Goal: Task Accomplishment & Management: Manage account settings

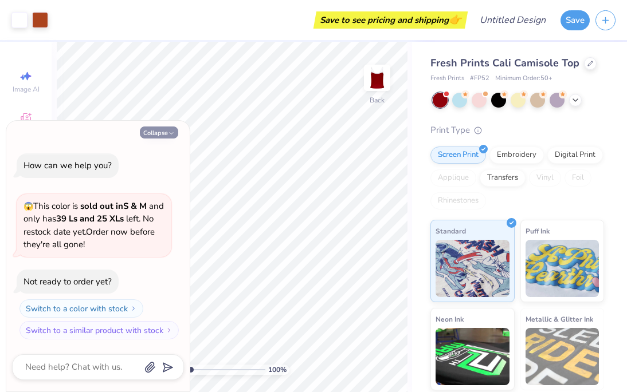
click at [168, 133] on icon "button" at bounding box center [171, 133] width 7 height 7
type textarea "x"
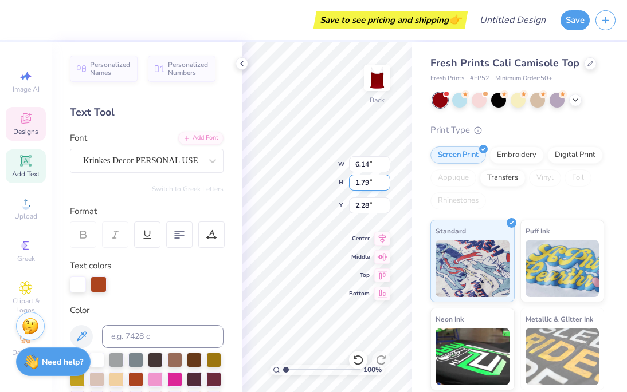
click at [367, 189] on div "100 % Back W 6.14 6.14 " H 1.79 1.79 " Y 2.28 2.28 " Center Middle Top Bottom" at bounding box center [327, 217] width 170 height 350
type textarea "Amaterasu"
type input "2.51"
type textarea "1JSA885"
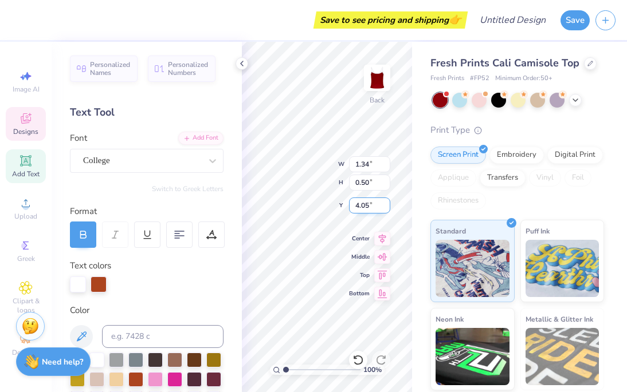
scroll to position [0, 1]
type textarea "JSA"
click at [542, 127] on div "Print Type" at bounding box center [517, 130] width 174 height 13
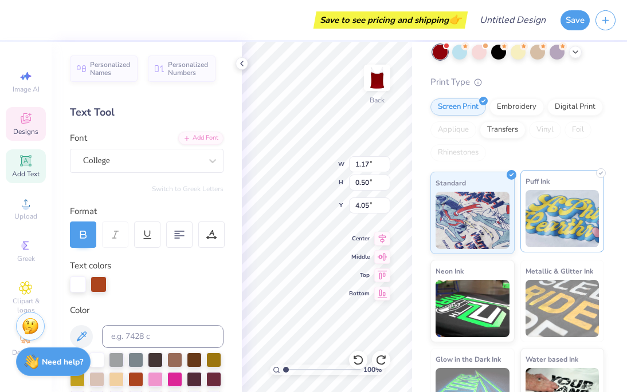
scroll to position [0, 0]
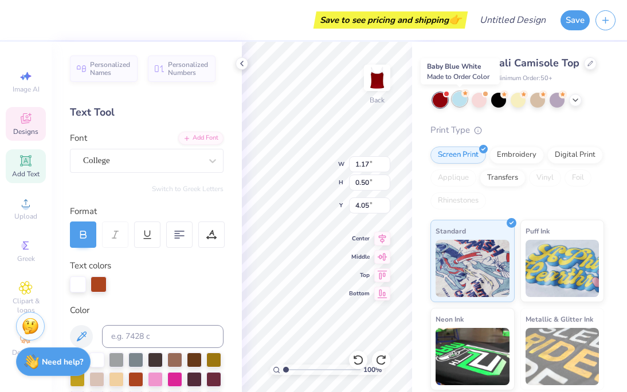
click at [455, 99] on div at bounding box center [459, 99] width 15 height 15
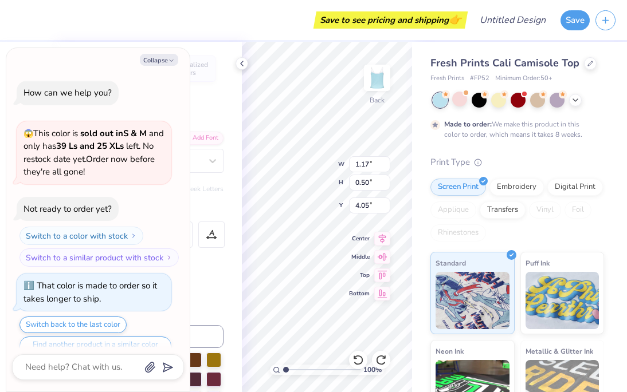
scroll to position [22, 0]
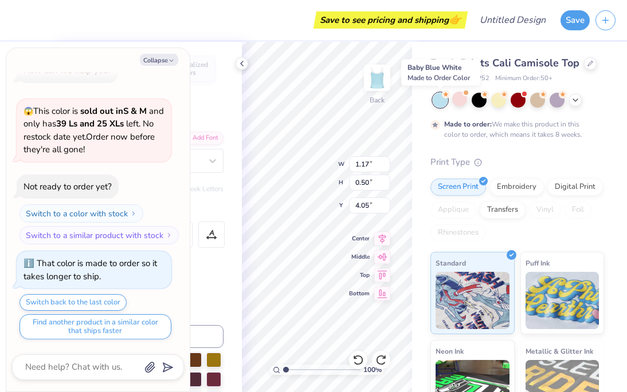
click at [442, 105] on div at bounding box center [439, 100] width 15 height 15
click at [519, 101] on div at bounding box center [517, 99] width 15 height 15
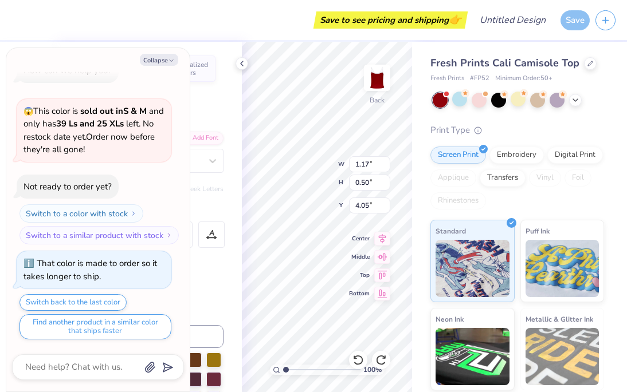
type textarea "x"
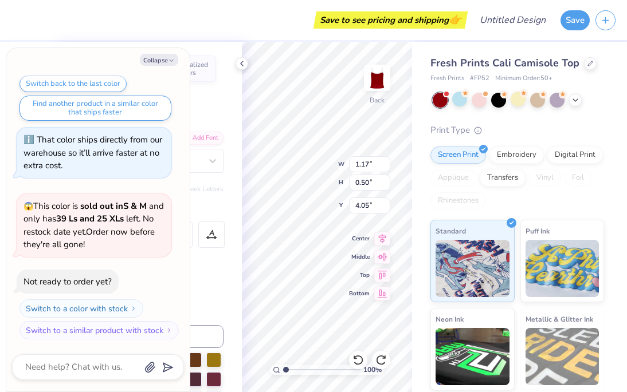
scroll to position [86, 0]
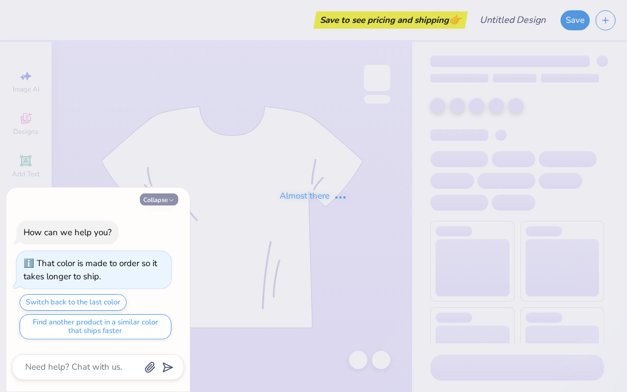
click at [160, 202] on button "Collapse" at bounding box center [159, 200] width 38 height 12
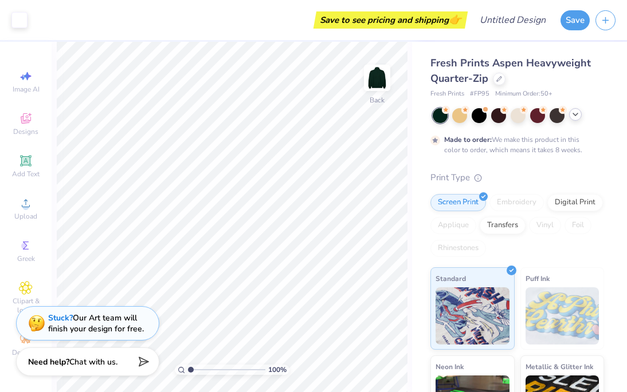
click at [579, 116] on icon at bounding box center [574, 114] width 9 height 9
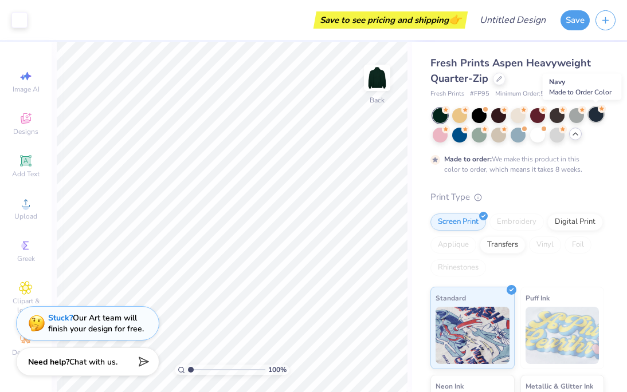
click at [593, 117] on div at bounding box center [595, 114] width 15 height 15
click at [413, 150] on div "Fresh Prints Aspen Heavyweight Quarter-Zip Fresh Prints # FP95 Minimum Order: 5…" at bounding box center [519, 294] width 215 height 504
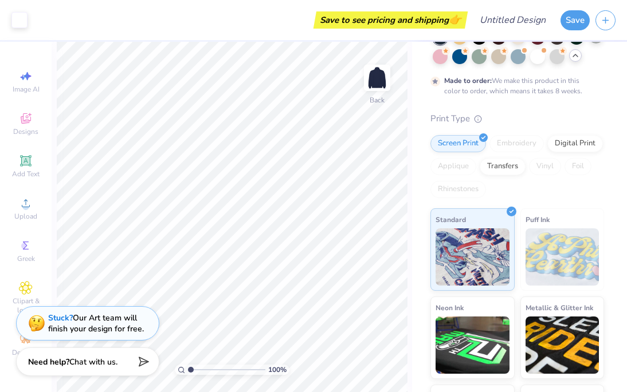
scroll to position [153, 0]
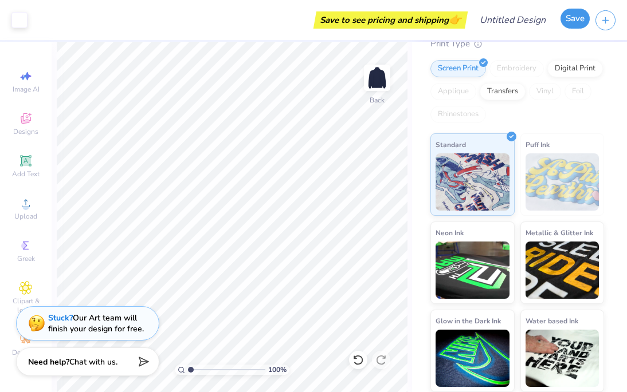
click at [577, 22] on button "Save" at bounding box center [574, 19] width 29 height 20
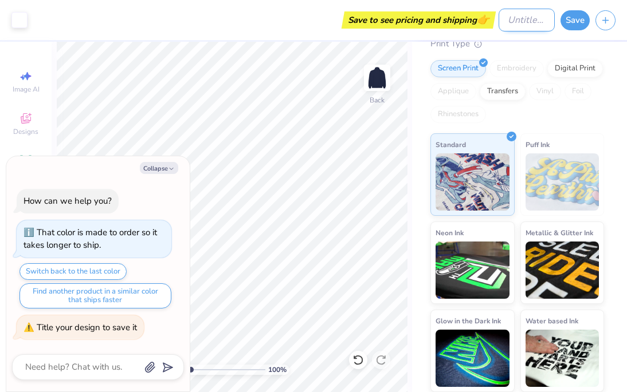
type textarea "x"
click at [498, 24] on input "Design Title" at bounding box center [526, 20] width 56 height 23
type input "m"
type textarea "x"
type input "mo"
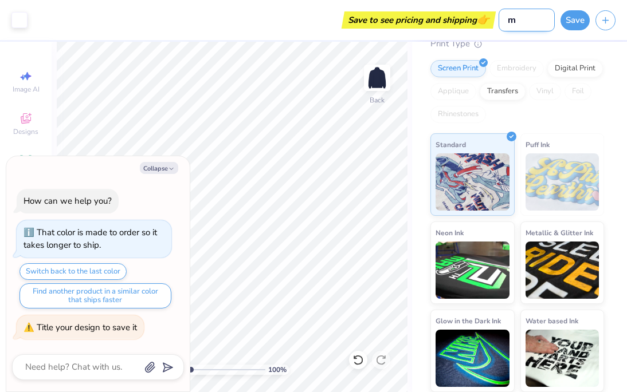
type textarea "x"
type input "moo"
type textarea "x"
type input "moot"
type textarea "x"
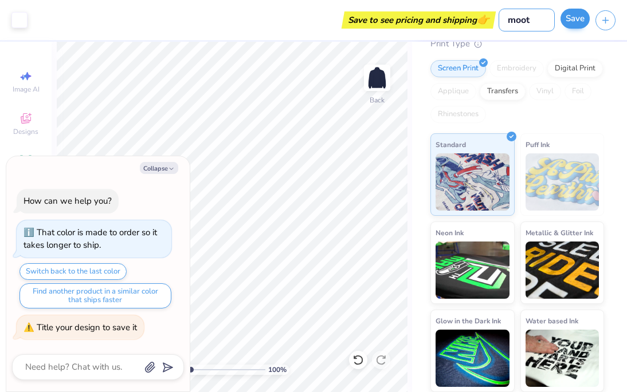
type input "moot"
click at [566, 17] on button "Save" at bounding box center [574, 19] width 29 height 20
type textarea "x"
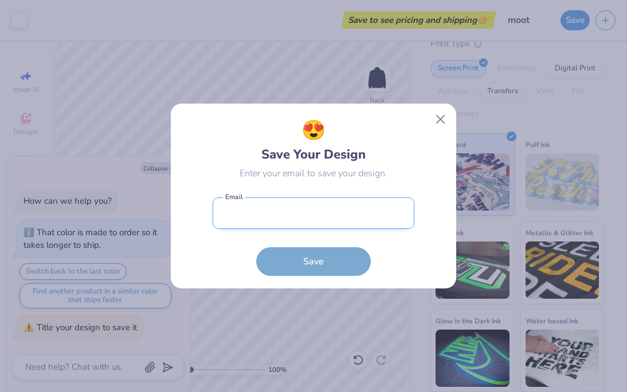
click at [309, 218] on input "email" at bounding box center [313, 213] width 202 height 31
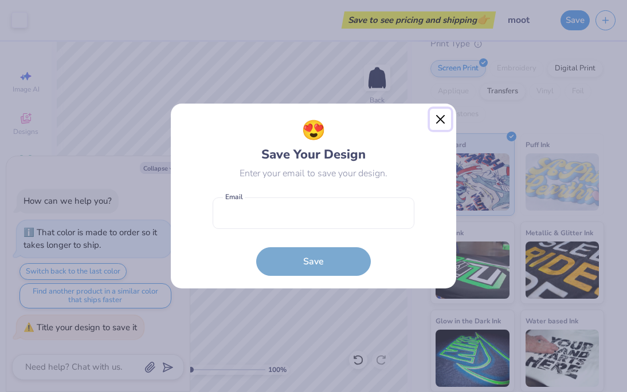
click at [443, 119] on button "Close" at bounding box center [441, 120] width 22 height 22
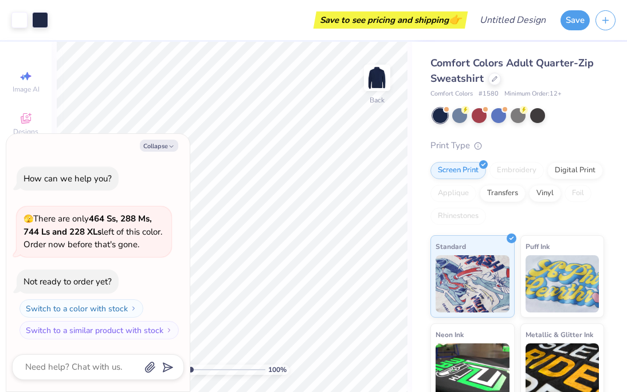
click at [97, 218] on strong "464 Ss, 288 Ms, 744 Ls and 228 XLs" at bounding box center [87, 225] width 128 height 25
click at [124, 218] on strong "464 Ss, 288 Ms, 744 Ls and 228 XLs" at bounding box center [87, 225] width 128 height 25
click at [42, 230] on strong "464 Ss, 288 Ms, 744 Ls and 228 XLs" at bounding box center [87, 225] width 128 height 25
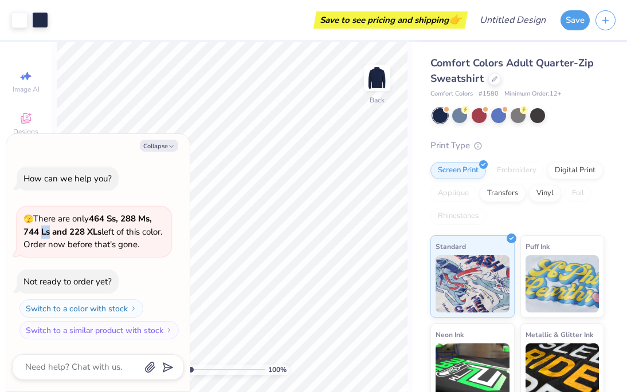
click at [42, 230] on strong "464 Ss, 288 Ms, 744 Ls and 228 XLs" at bounding box center [87, 225] width 128 height 25
click at [80, 227] on strong "464 Ss, 288 Ms, 744 Ls and 228 XLs" at bounding box center [87, 225] width 128 height 25
click at [131, 212] on div "🫣 There are only 464 Ss, 288 Ms, 744 Ls and 228 XLs left of this color. Order n…" at bounding box center [94, 232] width 155 height 50
click at [160, 144] on button "Collapse" at bounding box center [159, 146] width 38 height 12
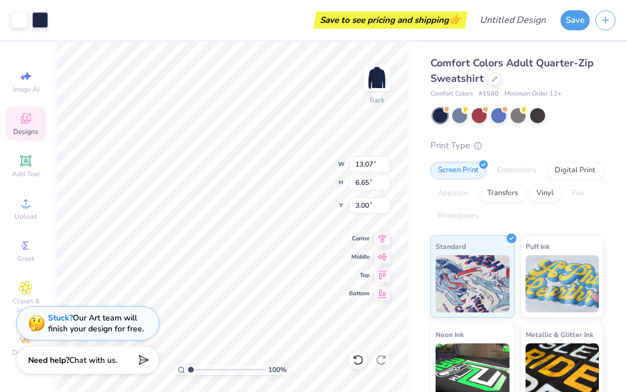
click at [98, 361] on span "Chat with us." at bounding box center [93, 360] width 48 height 11
type textarea "x"
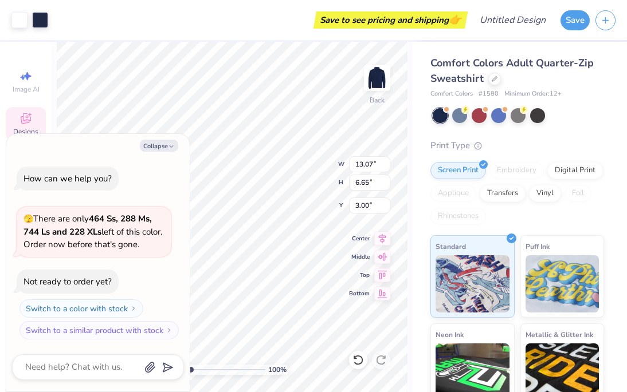
click at [80, 285] on div "Not ready to order yet?" at bounding box center [67, 281] width 88 height 11
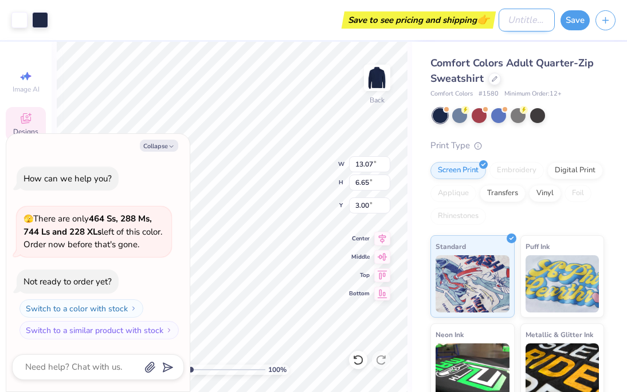
click at [521, 23] on input "Design Title" at bounding box center [526, 20] width 56 height 23
type input "m"
type textarea "x"
type input "mo"
type textarea "x"
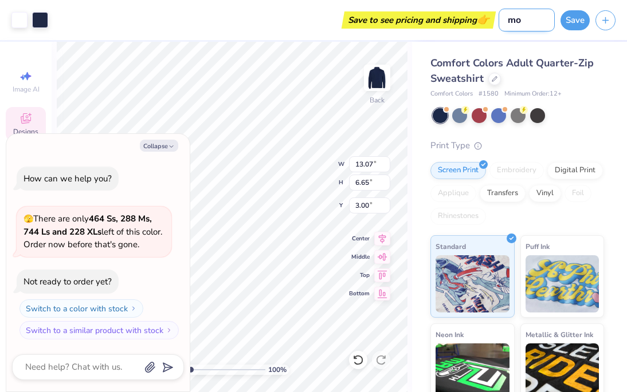
type input "moo"
type textarea "x"
type input "moot"
type textarea "x"
type input "moot"
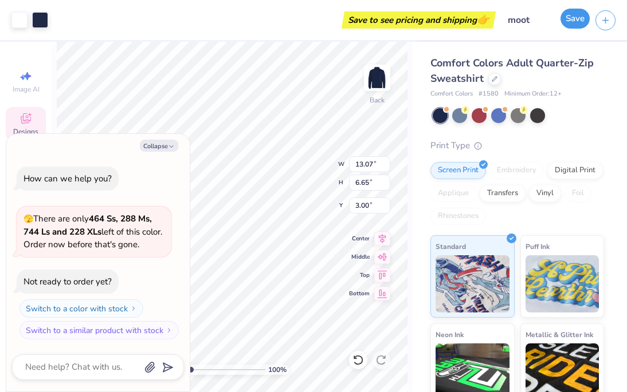
click at [578, 21] on button "Save" at bounding box center [574, 19] width 29 height 20
type textarea "x"
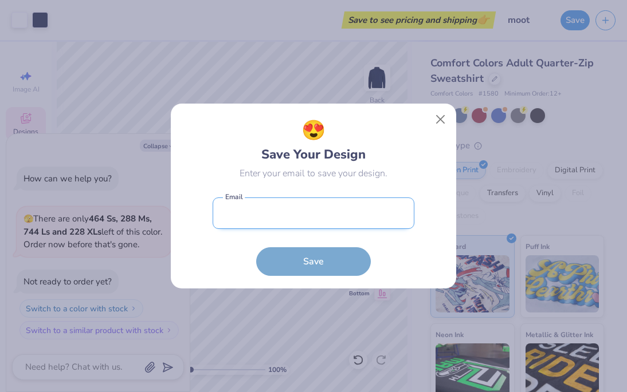
click at [320, 219] on input "email" at bounding box center [313, 213] width 202 height 31
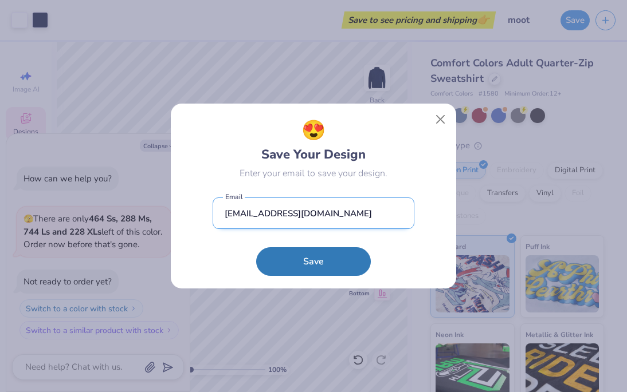
click at [310, 203] on input "mili10956@gmail.com" at bounding box center [313, 213] width 202 height 31
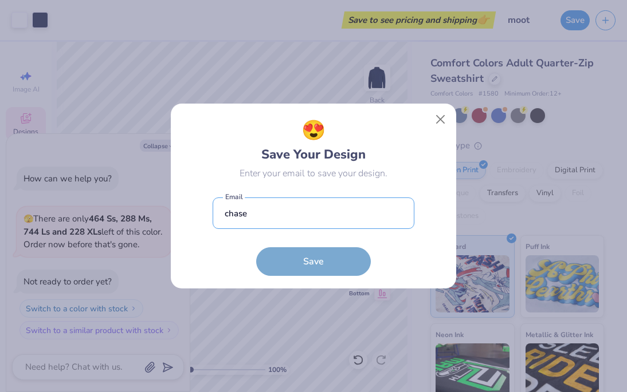
type input "chaseaintreal@gmail.com"
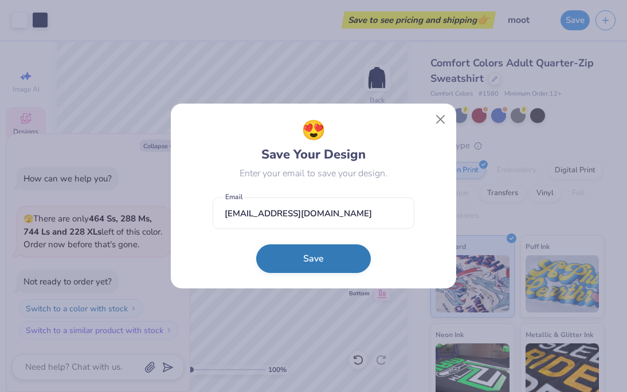
click at [335, 261] on button "Save" at bounding box center [313, 259] width 115 height 29
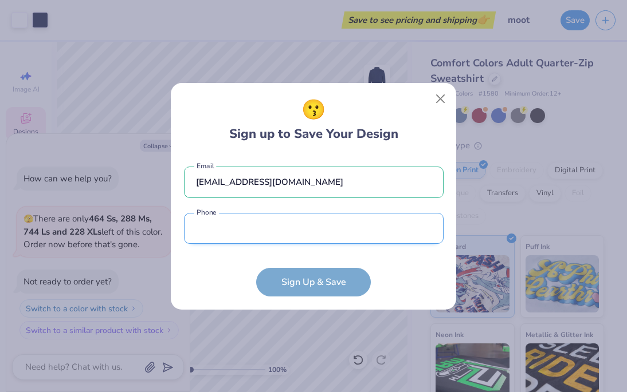
click at [323, 231] on input "tel" at bounding box center [313, 228] width 259 height 31
type input "(916) 295-7293"
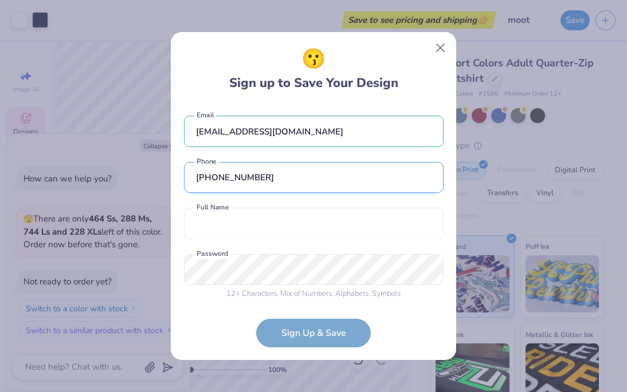
scroll to position [5, 0]
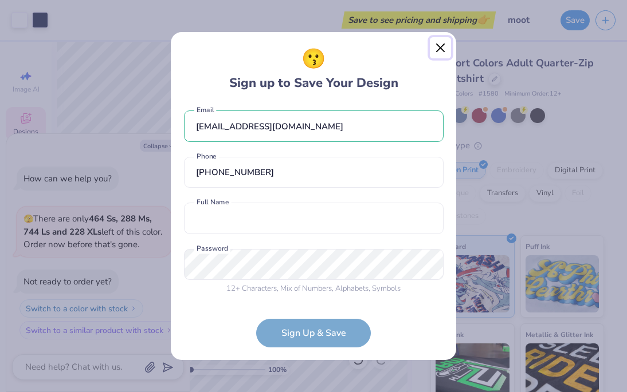
click at [438, 49] on button "Close" at bounding box center [441, 48] width 22 height 22
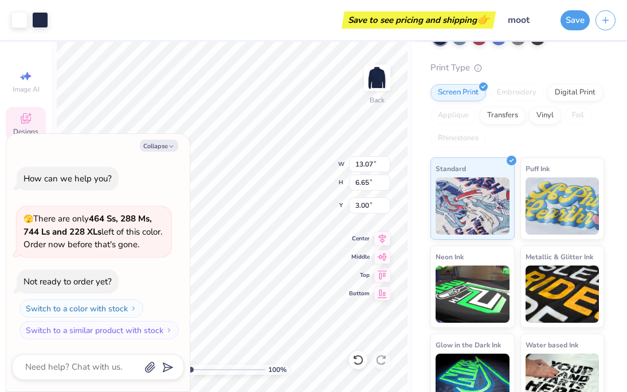
scroll to position [102, 0]
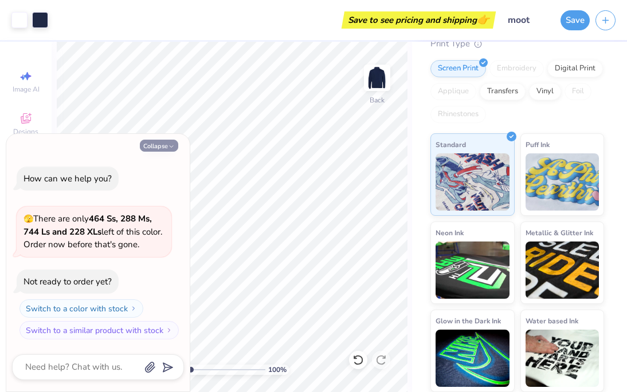
click at [172, 148] on icon "button" at bounding box center [171, 146] width 7 height 7
type textarea "x"
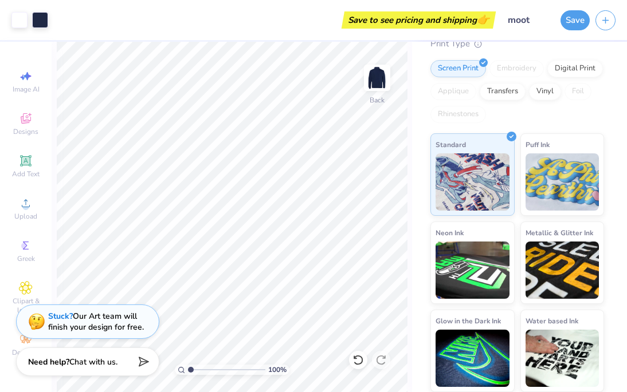
click at [93, 327] on div "Stuck? Our Art team will finish your design for free." at bounding box center [96, 322] width 96 height 22
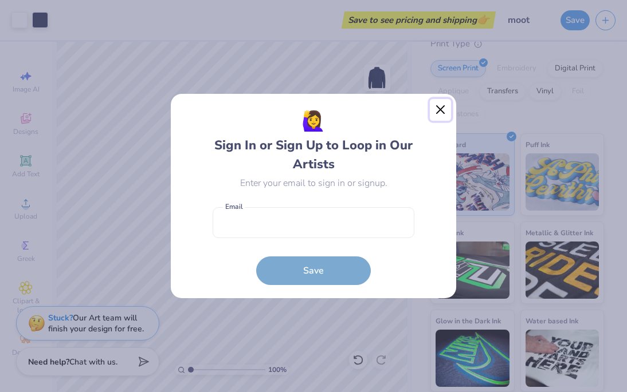
click at [435, 110] on button "Close" at bounding box center [441, 110] width 22 height 22
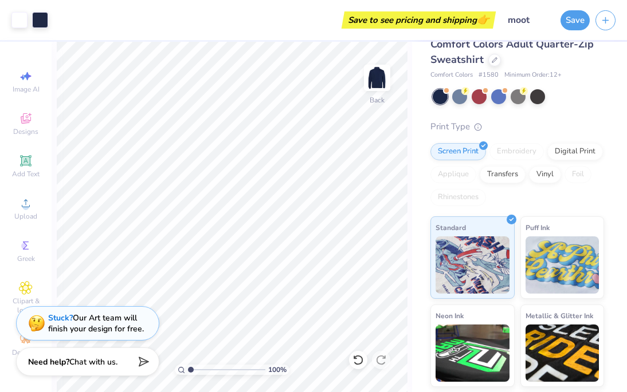
scroll to position [0, 0]
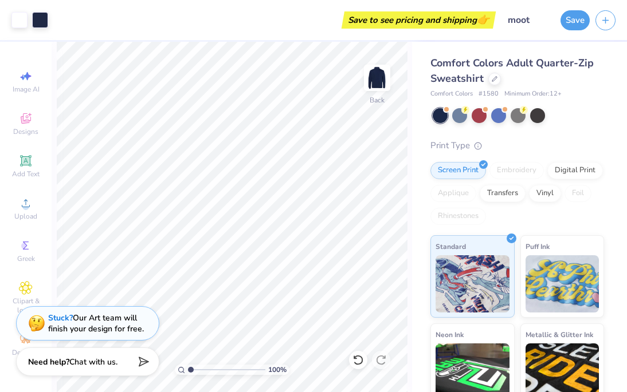
click at [415, 64] on div "Comfort Colors Adult Quarter-Zip Sweatshirt Comfort Colors # 1580 Minimum Order…" at bounding box center [519, 268] width 215 height 452
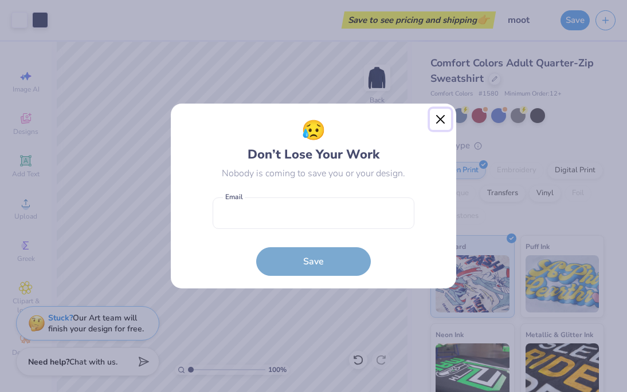
click at [443, 118] on button "Close" at bounding box center [441, 120] width 22 height 22
